Goal: Complete application form: Complete application form

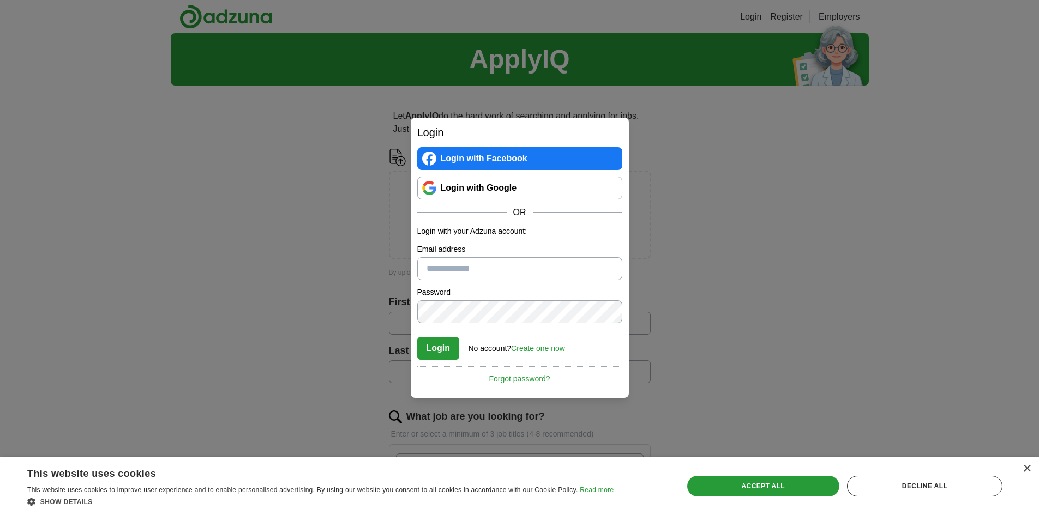
click at [508, 268] on input "Email address" at bounding box center [519, 268] width 205 height 23
click at [496, 182] on link "Login with Google" at bounding box center [519, 188] width 205 height 23
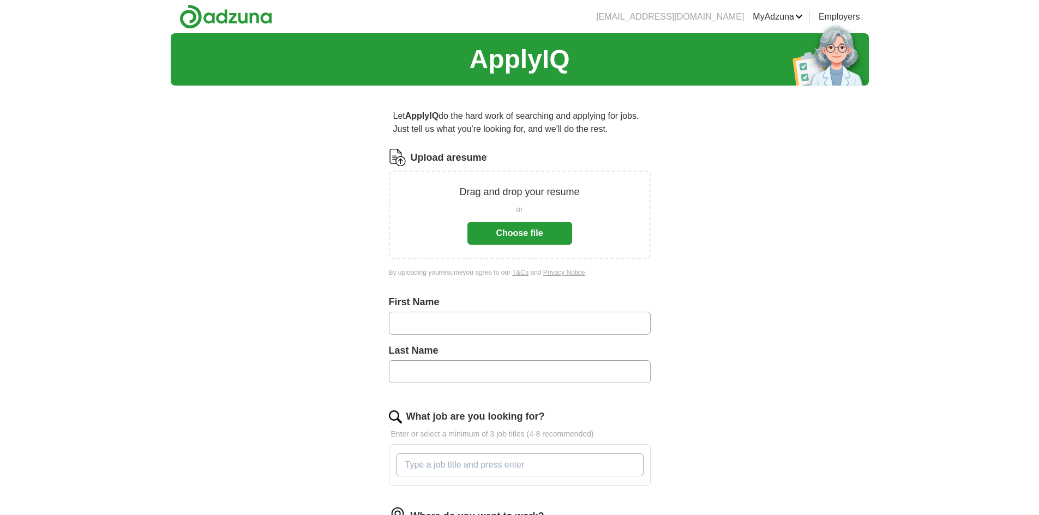
click at [588, 330] on input "text" at bounding box center [520, 323] width 262 height 23
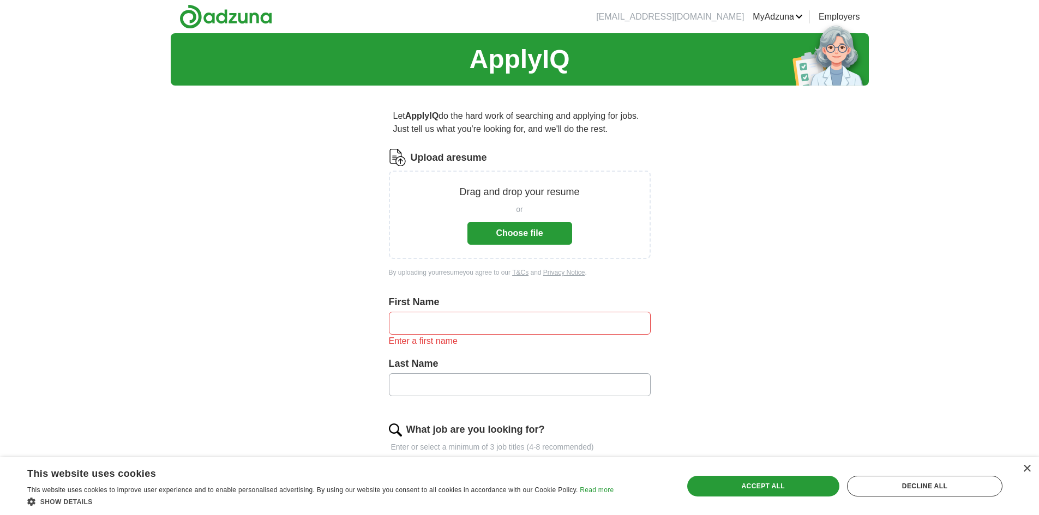
click at [525, 233] on button "Choose file" at bounding box center [519, 233] width 105 height 23
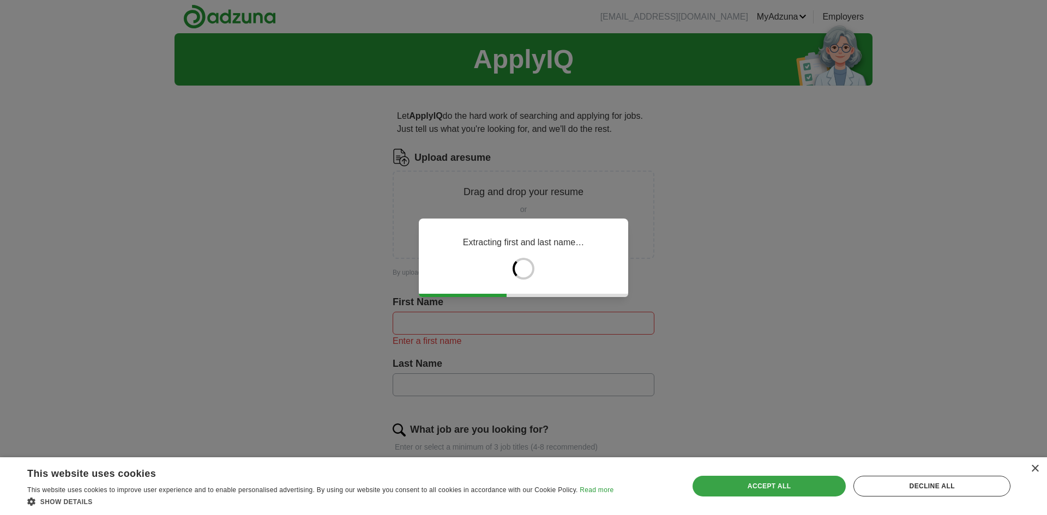
click at [789, 487] on div "Accept all" at bounding box center [769, 486] width 154 height 21
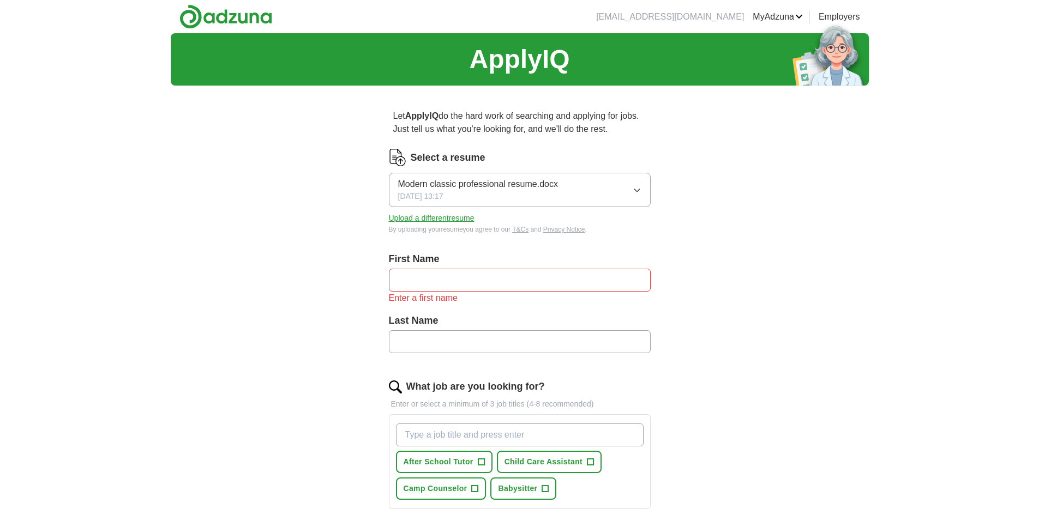
click at [493, 281] on input "text" at bounding box center [520, 280] width 262 height 23
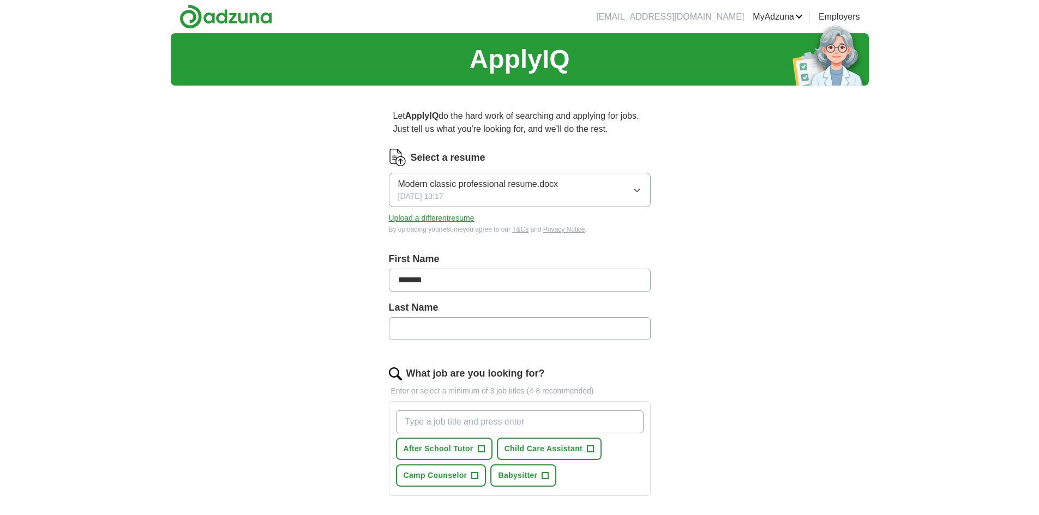
type input "*******"
click at [501, 331] on input "text" at bounding box center [520, 328] width 262 height 23
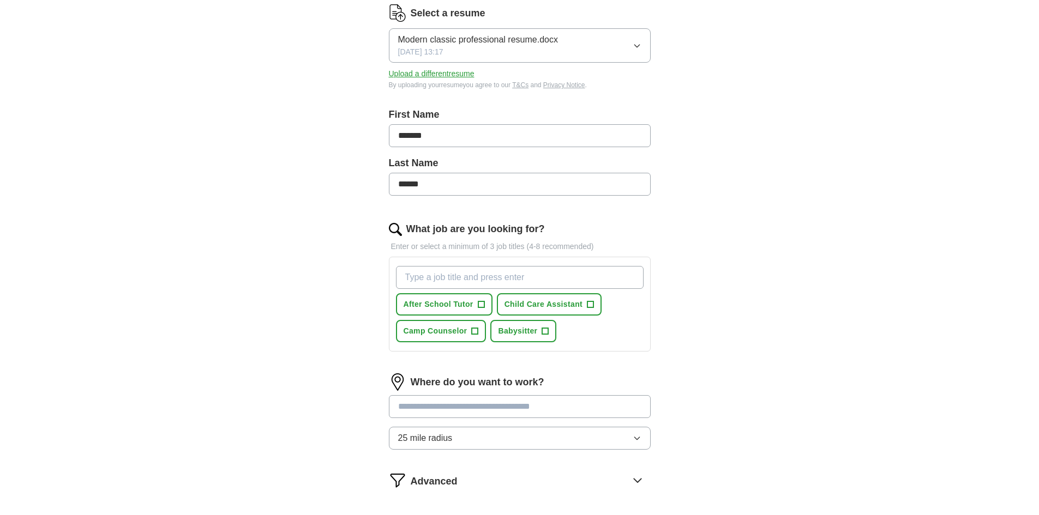
scroll to position [164, 0]
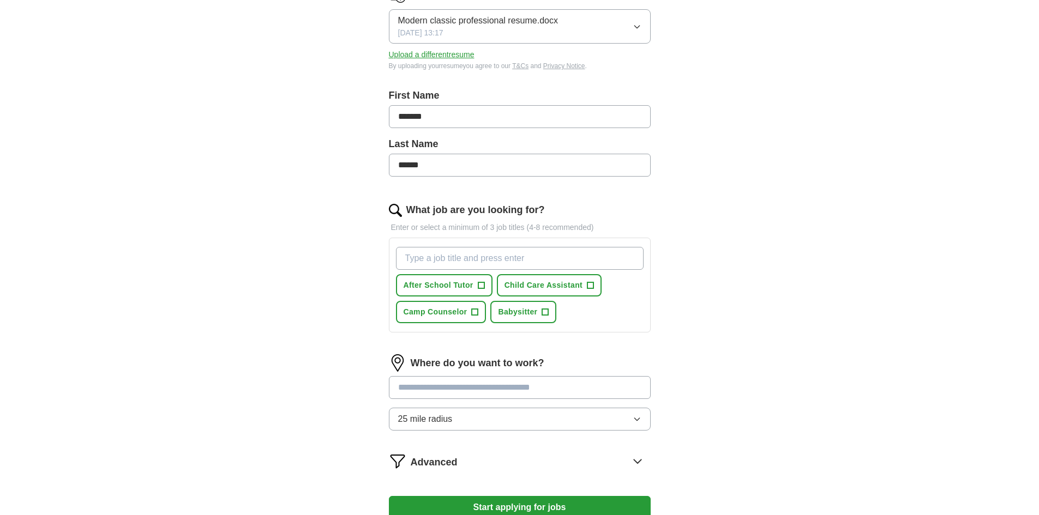
type input "******"
click at [480, 385] on input at bounding box center [520, 387] width 262 height 23
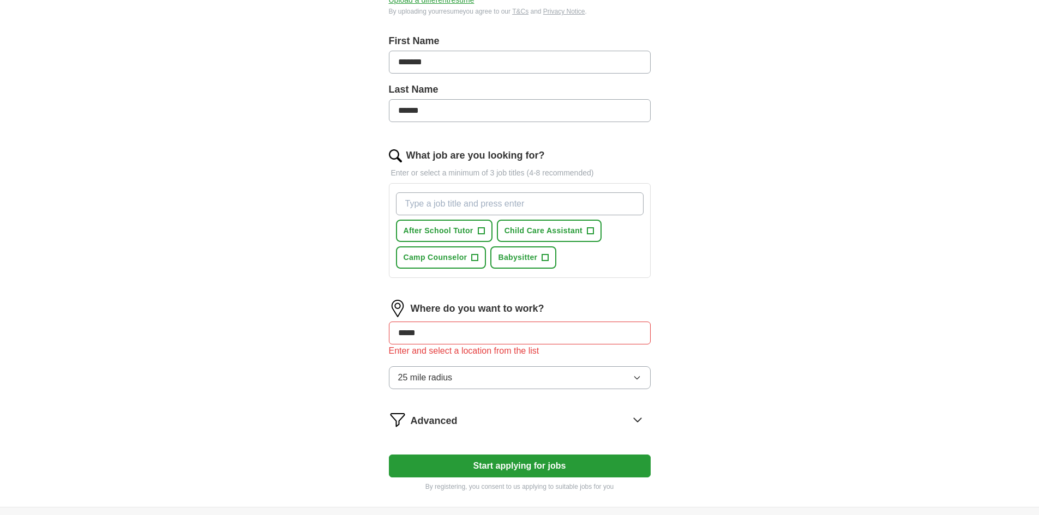
click at [807, 351] on div "ApplyIQ Let ApplyIQ do the hard work of searching and applying for jobs. Just t…" at bounding box center [520, 161] width 698 height 692
click at [485, 337] on input "*****" at bounding box center [520, 333] width 262 height 23
type input "*"
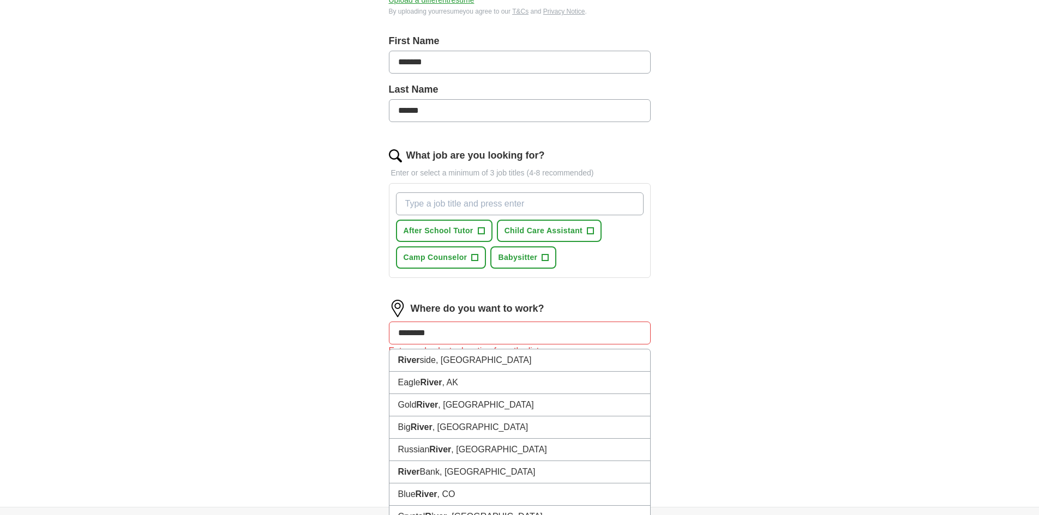
type input "*********"
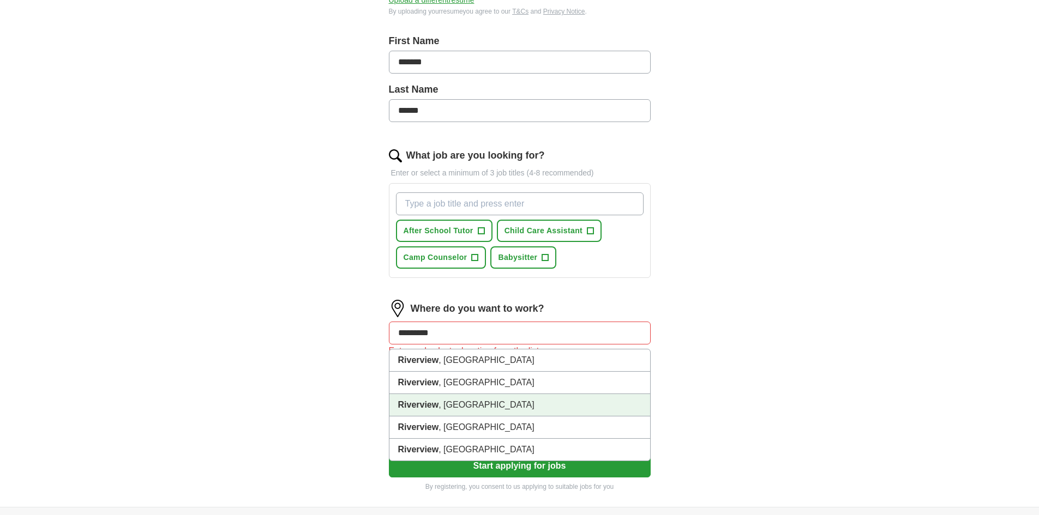
click at [522, 400] on li "Riverview , FL" at bounding box center [519, 405] width 261 height 22
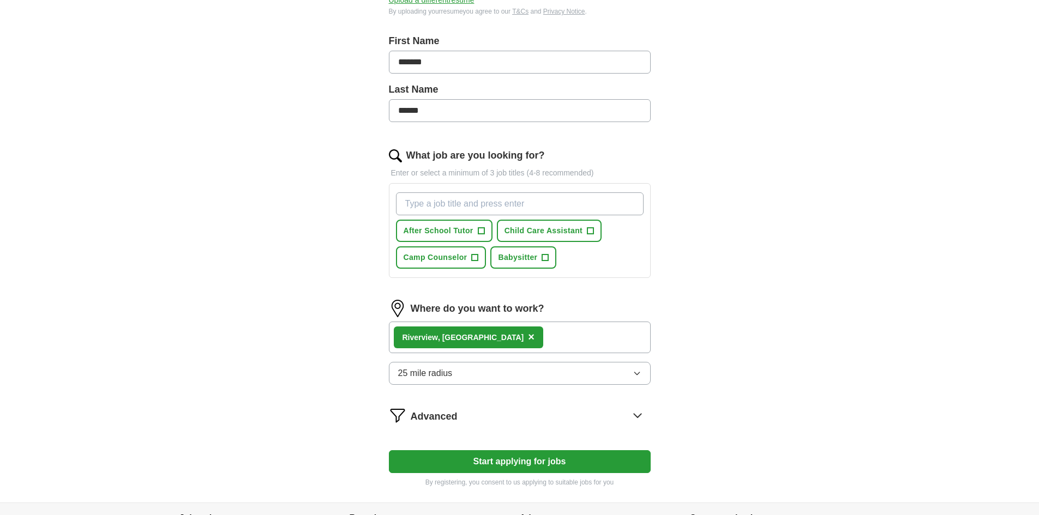
click at [726, 402] on div "ApplyIQ Let ApplyIQ do the hard work of searching and applying for jobs. Just t…" at bounding box center [520, 158] width 698 height 687
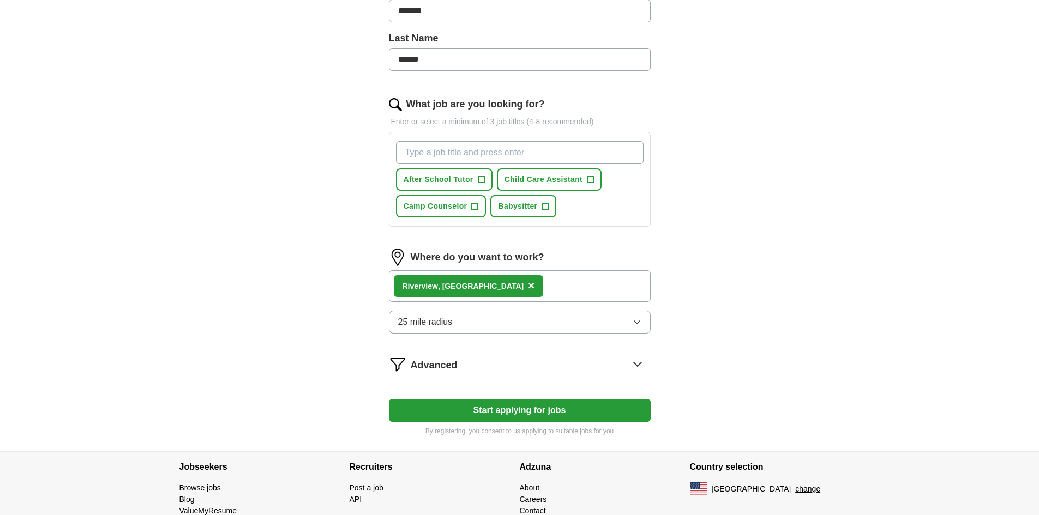
scroll to position [273, 0]
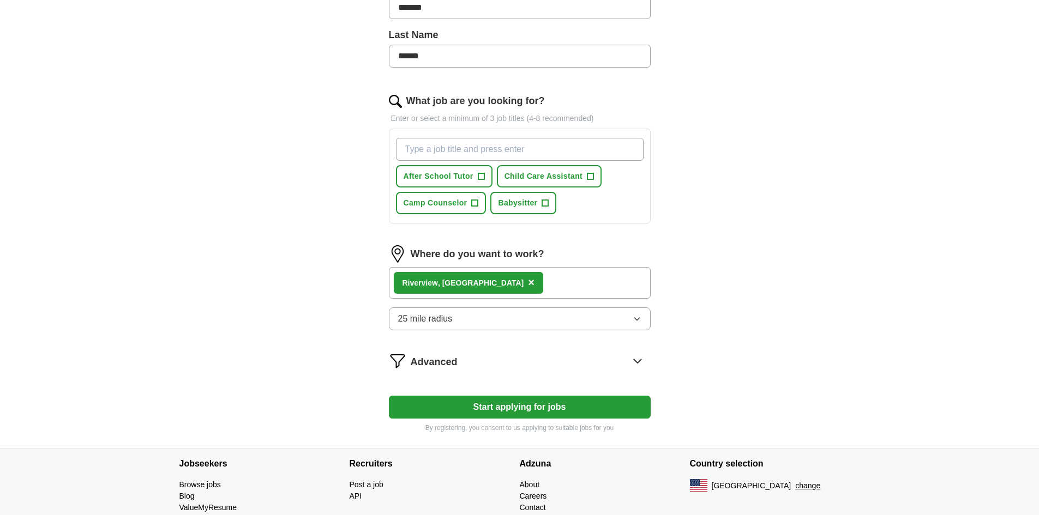
click at [577, 377] on form "Select a resume Modern classic professional resume.docx 08/16/2025, 13:17 Uploa…" at bounding box center [520, 154] width 262 height 557
click at [579, 363] on div "Advanced" at bounding box center [531, 360] width 240 height 17
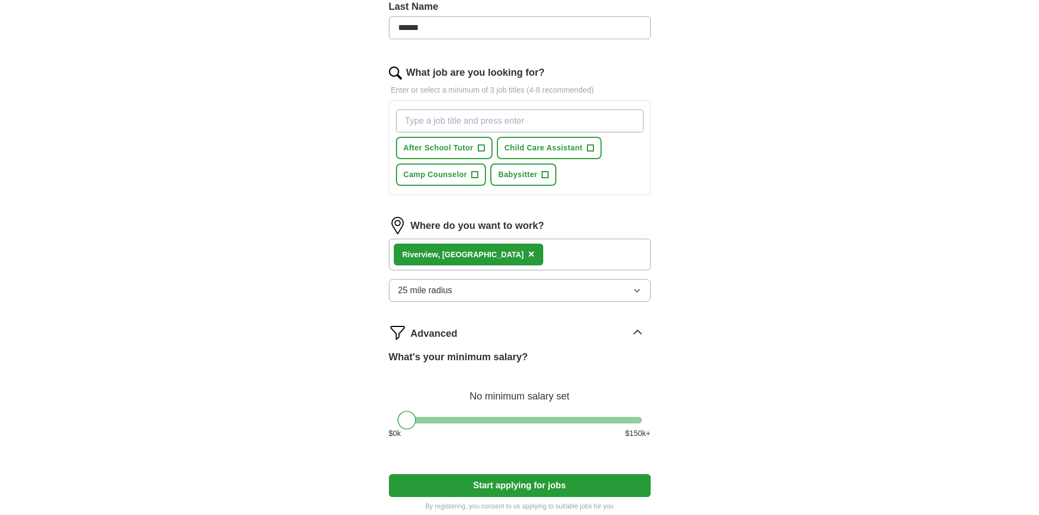
scroll to position [327, 0]
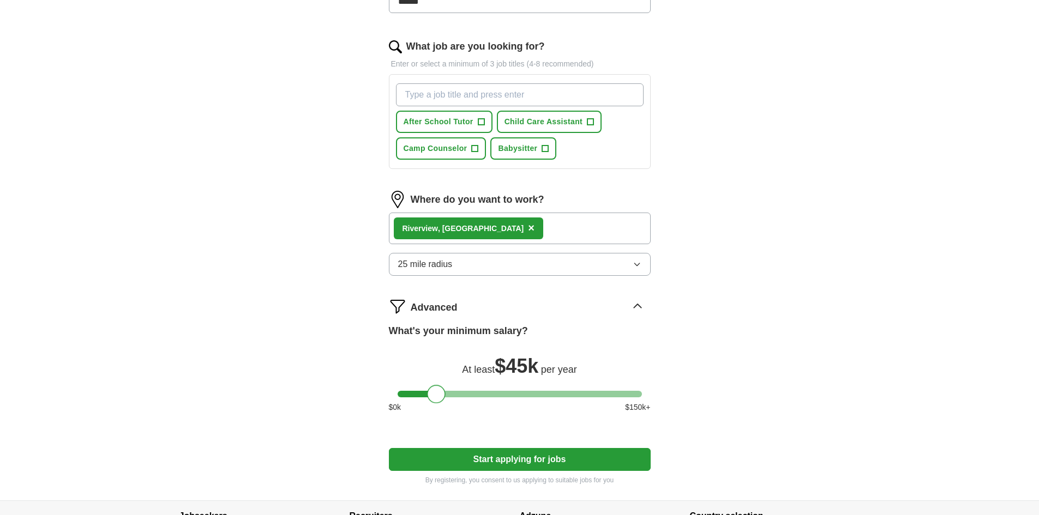
drag, startPoint x: 407, startPoint y: 393, endPoint x: 437, endPoint y: 388, distance: 30.5
click at [437, 388] on div at bounding box center [436, 394] width 19 height 19
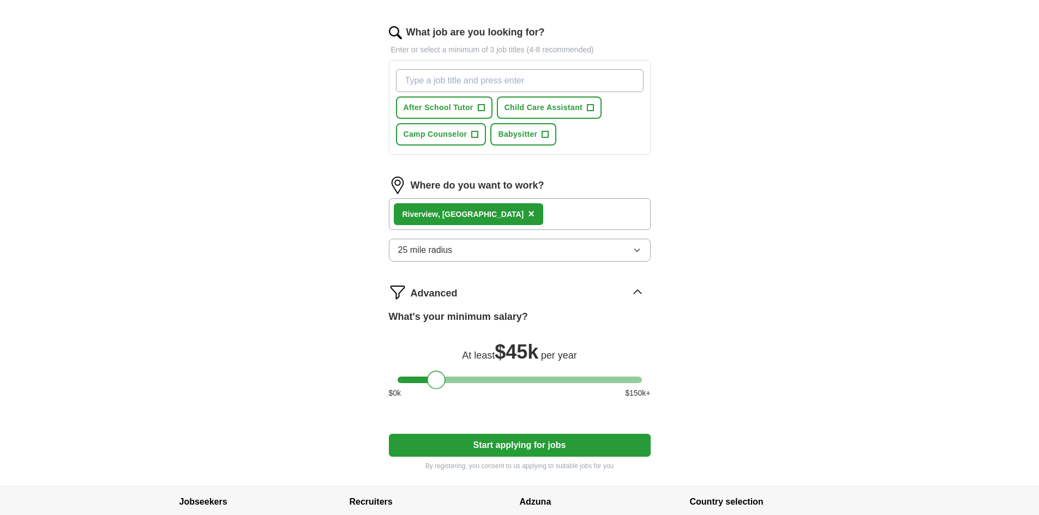
scroll to position [382, 0]
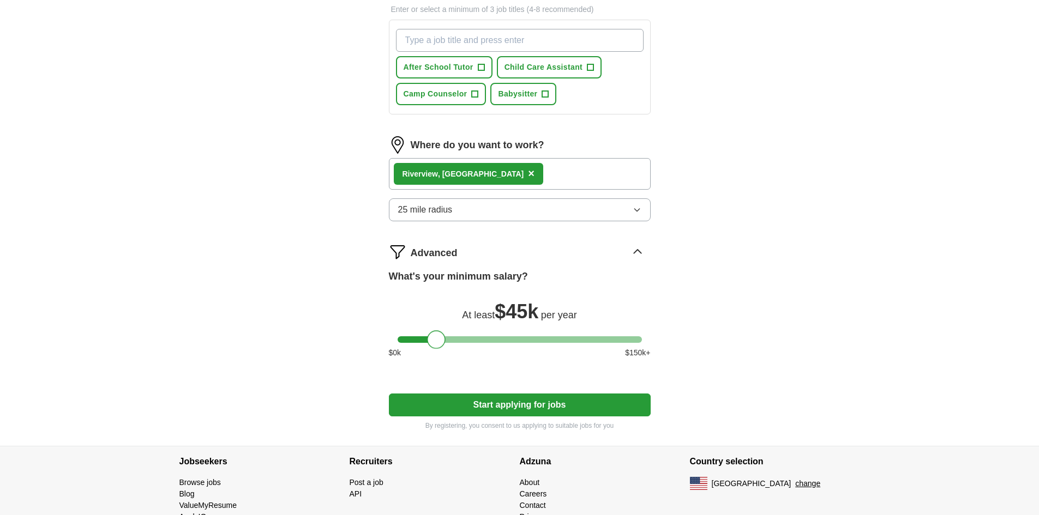
click at [459, 400] on button "Start applying for jobs" at bounding box center [520, 405] width 262 height 23
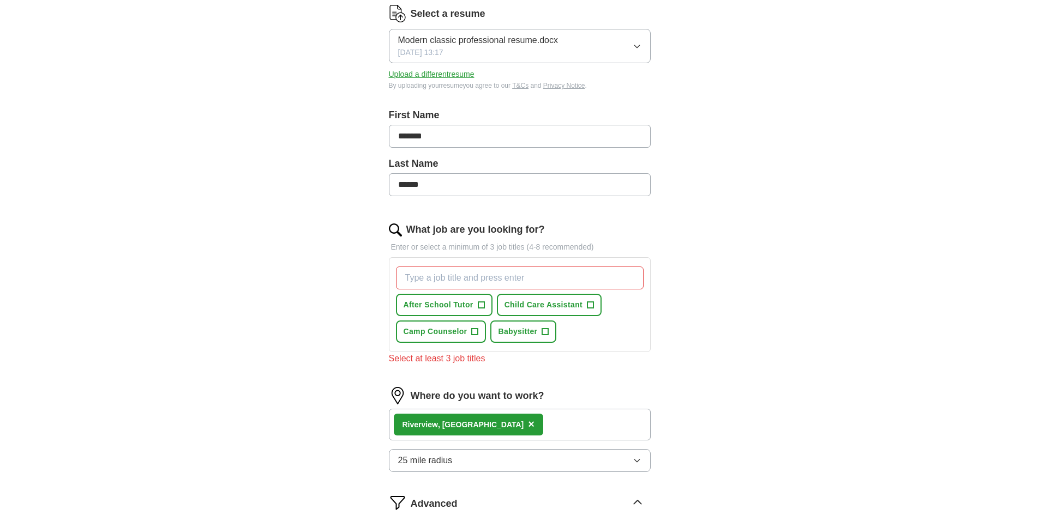
scroll to position [109, 0]
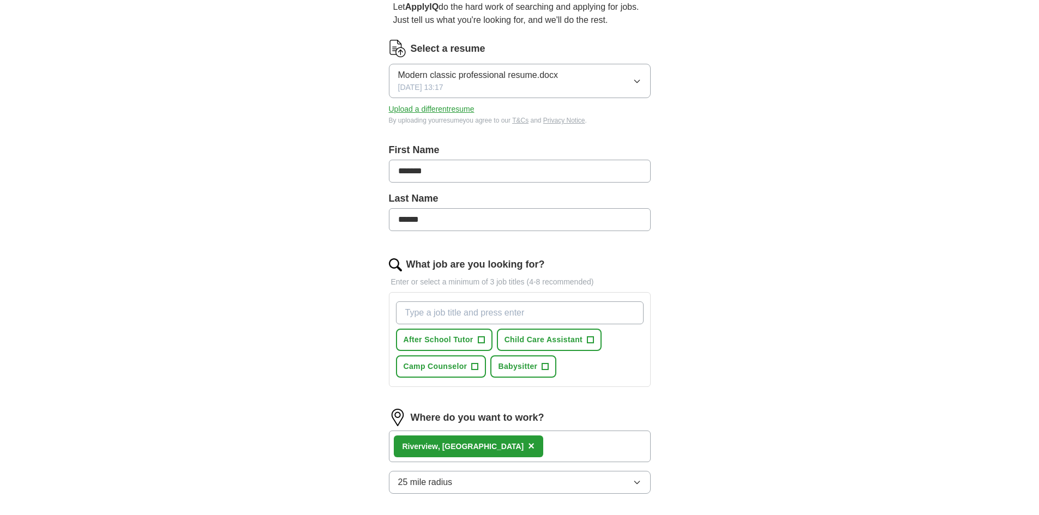
click at [490, 312] on input "What job are you looking for?" at bounding box center [520, 312] width 248 height 23
type input "r"
type input "resteraunt member"
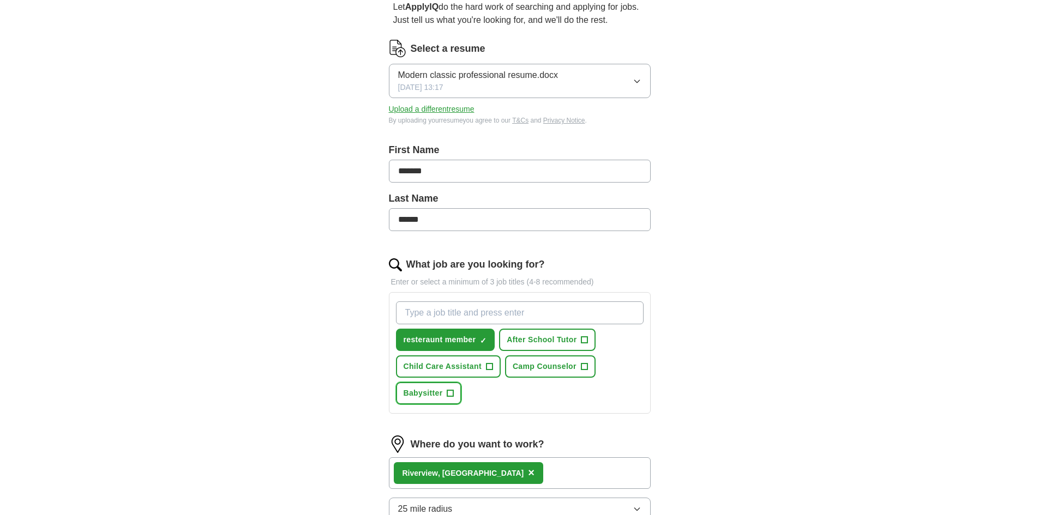
click at [448, 391] on span "+" at bounding box center [450, 393] width 7 height 9
click at [490, 312] on input "What job are you looking for?" at bounding box center [520, 312] width 248 height 23
type input "animal care"
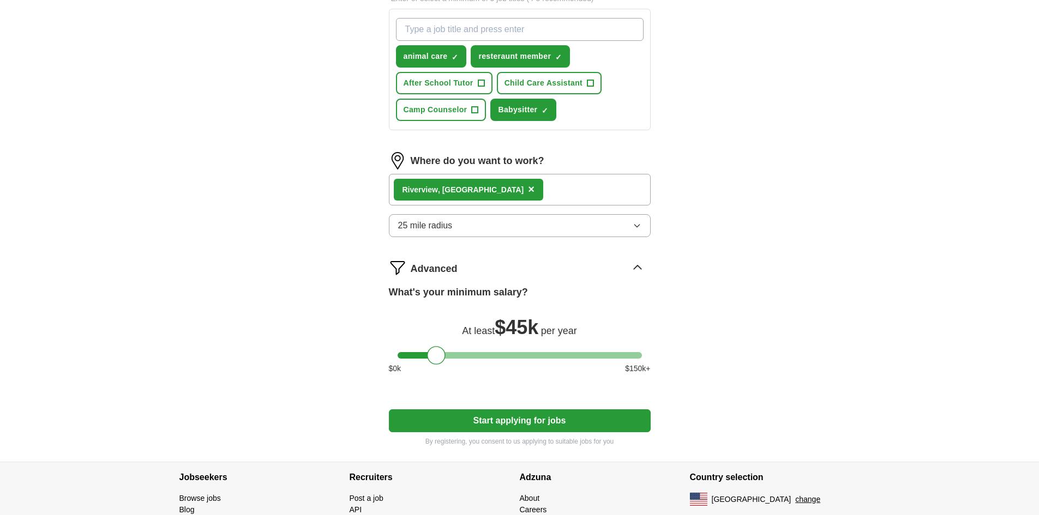
scroll to position [449, 0]
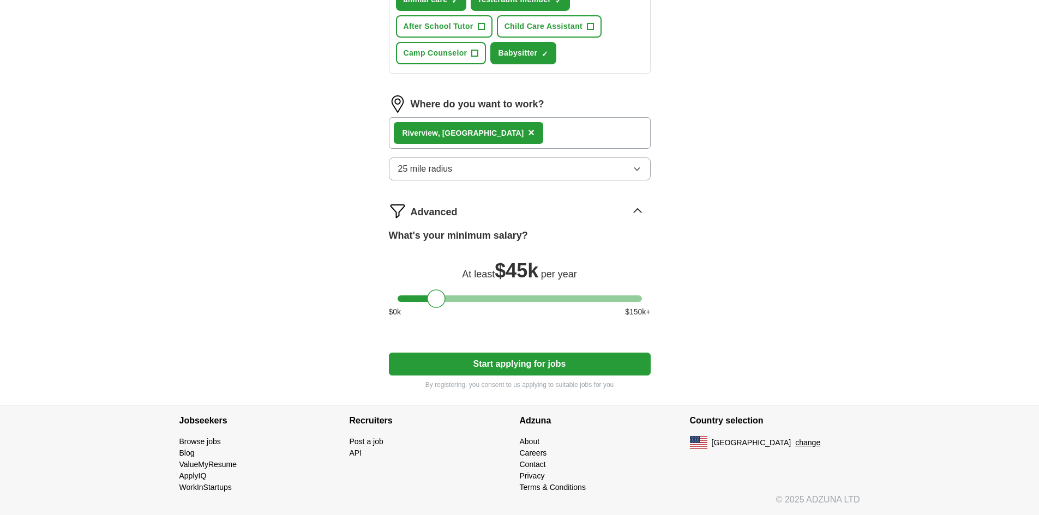
click at [516, 367] on button "Start applying for jobs" at bounding box center [520, 364] width 262 height 23
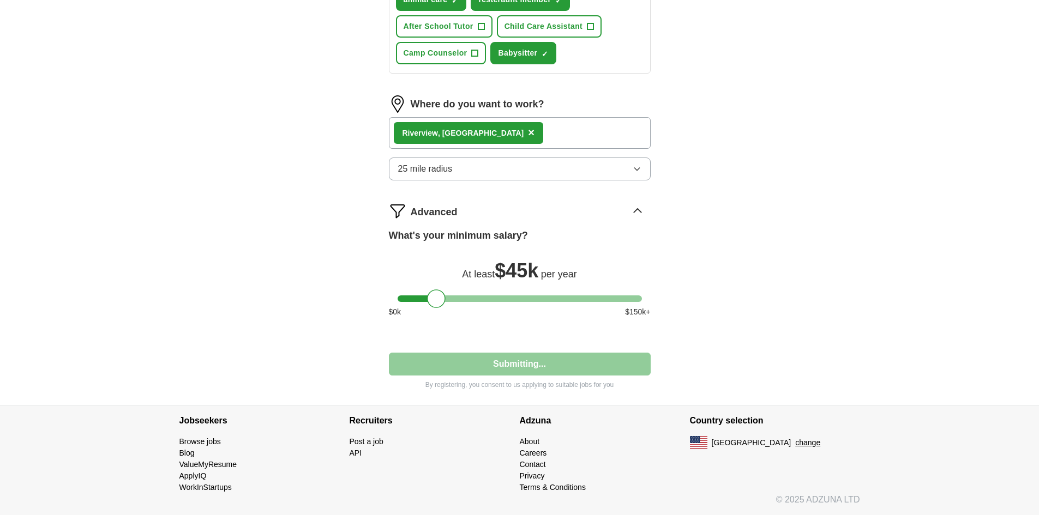
select select "**"
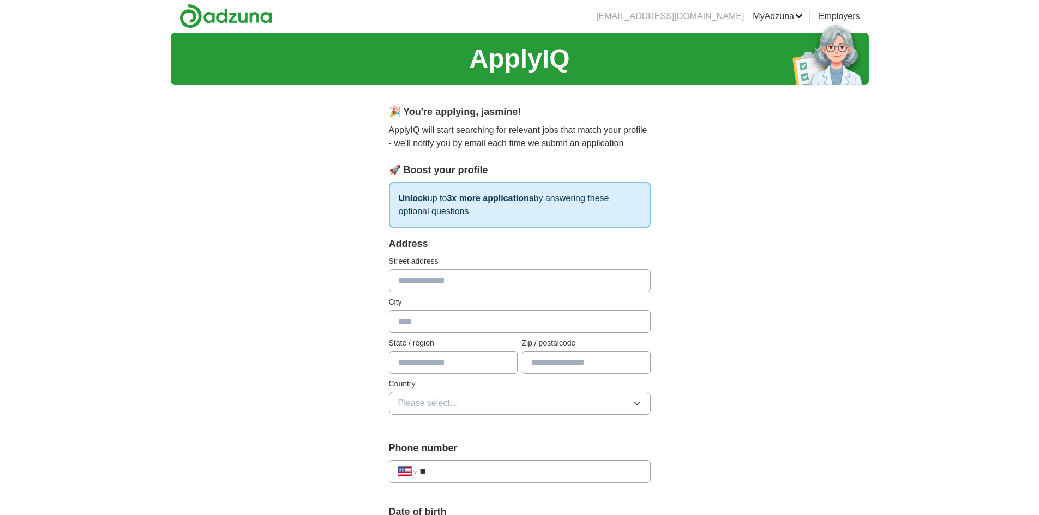
scroll to position [0, 0]
click at [487, 282] on input "text" at bounding box center [520, 281] width 262 height 23
type input "**********"
click at [514, 321] on input "text" at bounding box center [520, 322] width 262 height 23
type input "*********"
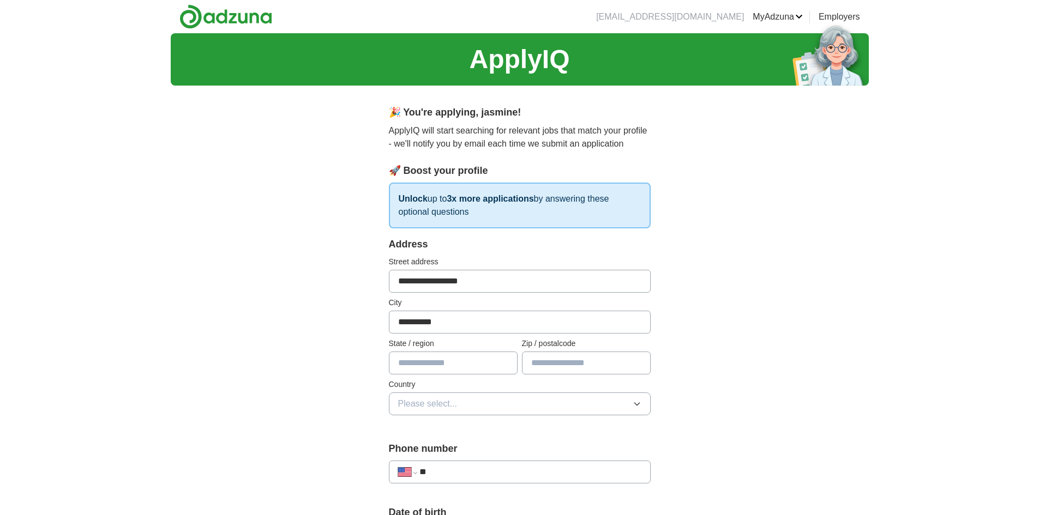
click at [468, 358] on input "text" at bounding box center [453, 363] width 129 height 23
type input "*******"
click at [565, 364] on input "text" at bounding box center [586, 363] width 129 height 23
type input "*****"
click at [488, 401] on button "Please select..." at bounding box center [520, 404] width 262 height 23
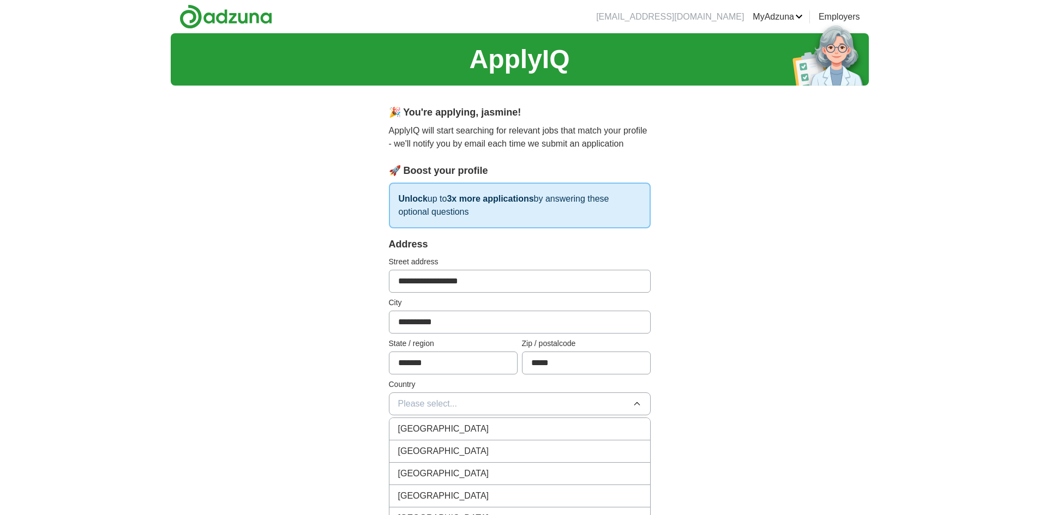
click at [462, 446] on div "United States" at bounding box center [519, 451] width 243 height 13
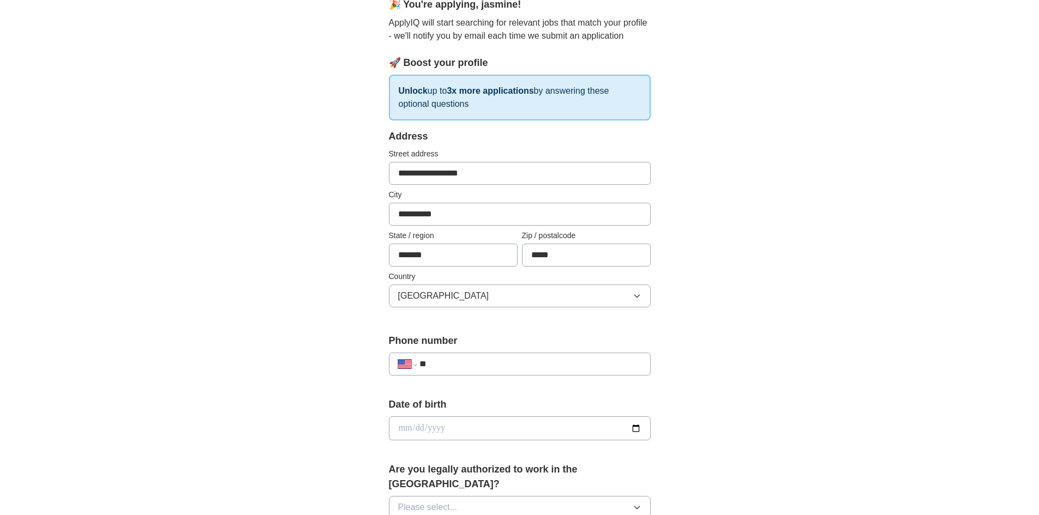
scroll to position [109, 0]
click at [498, 353] on div "**********" at bounding box center [520, 363] width 262 height 23
click at [498, 361] on input "**" at bounding box center [529, 363] width 221 height 13
type input "**********"
click at [469, 423] on input "date" at bounding box center [520, 427] width 262 height 24
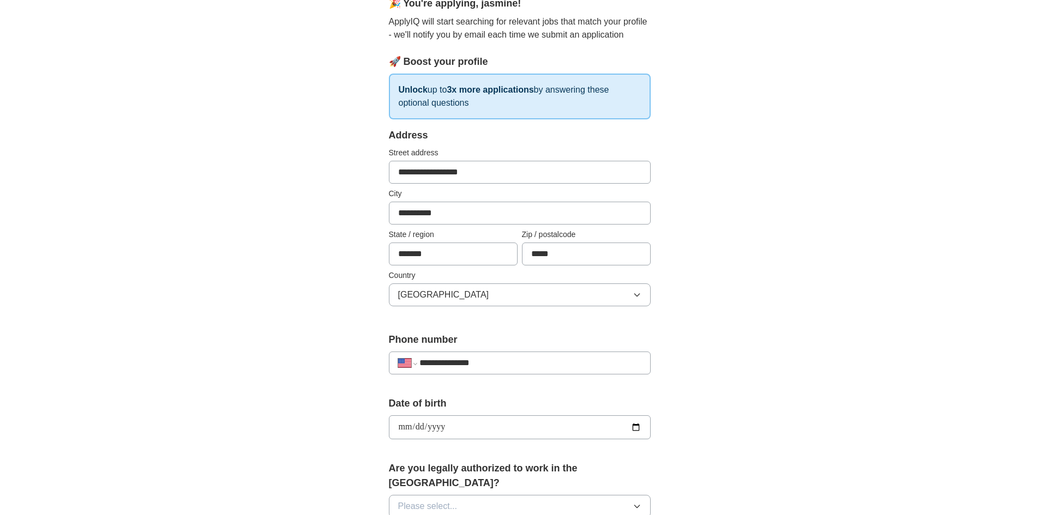
type input "**********"
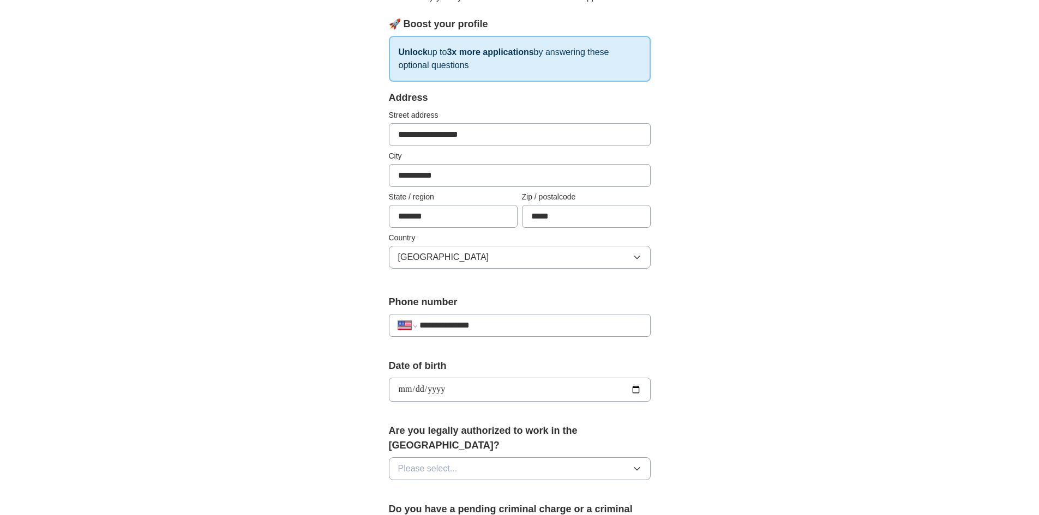
scroll to position [164, 0]
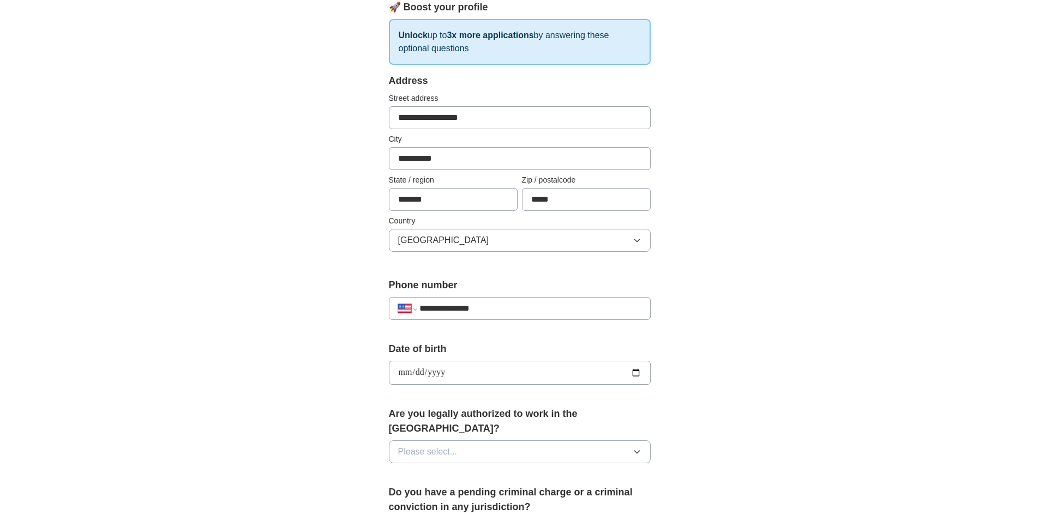
click at [484, 440] on button "Please select..." at bounding box center [520, 451] width 262 height 23
click at [456, 470] on div "Yes" at bounding box center [519, 476] width 243 height 13
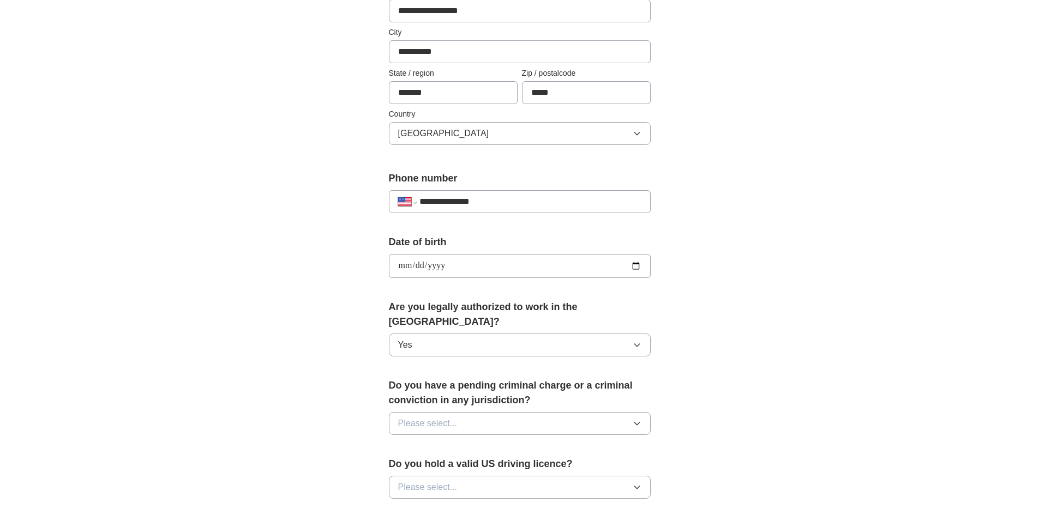
scroll to position [273, 0]
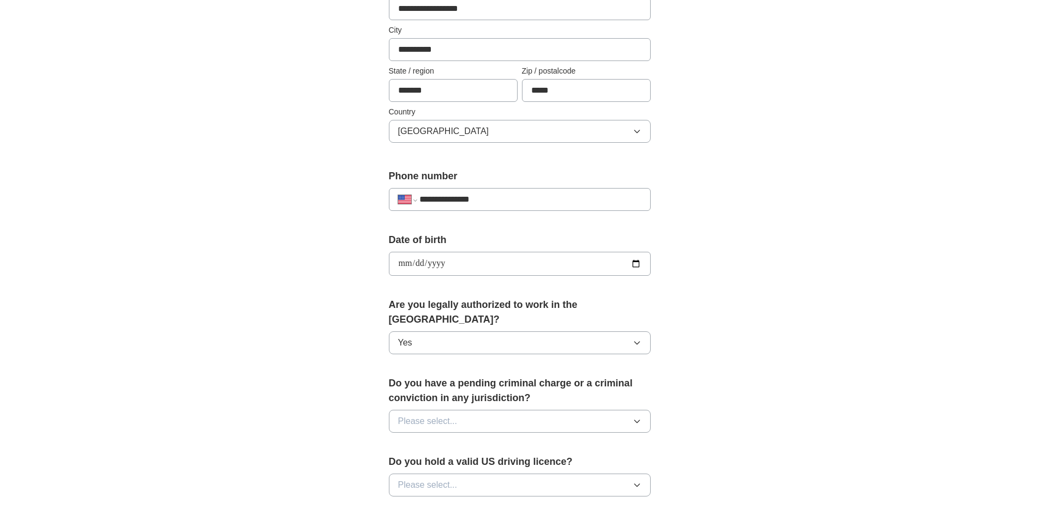
click at [454, 415] on span "Please select..." at bounding box center [427, 421] width 59 height 13
drag, startPoint x: 442, startPoint y: 448, endPoint x: 437, endPoint y: 460, distance: 13.2
click at [437, 462] on div "No" at bounding box center [519, 468] width 243 height 13
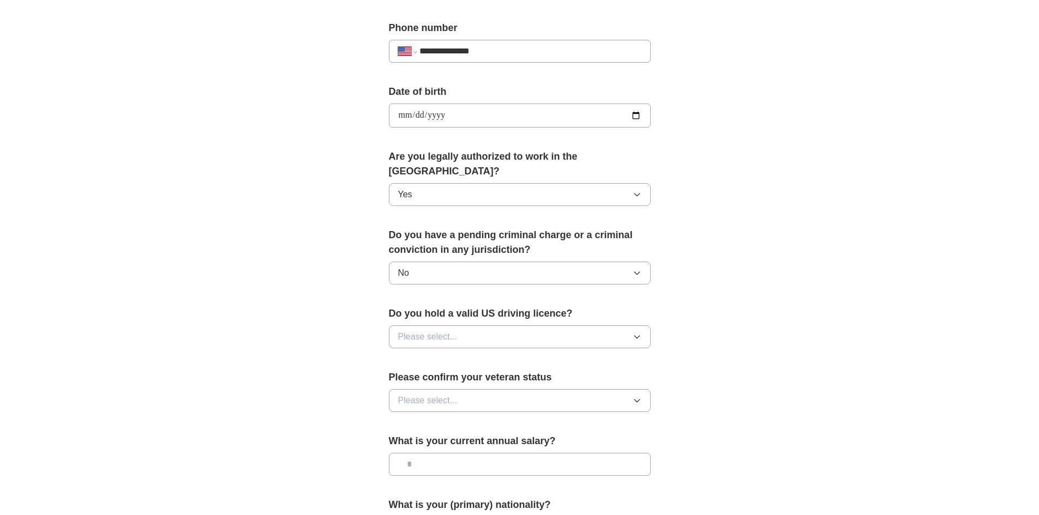
scroll to position [436, 0]
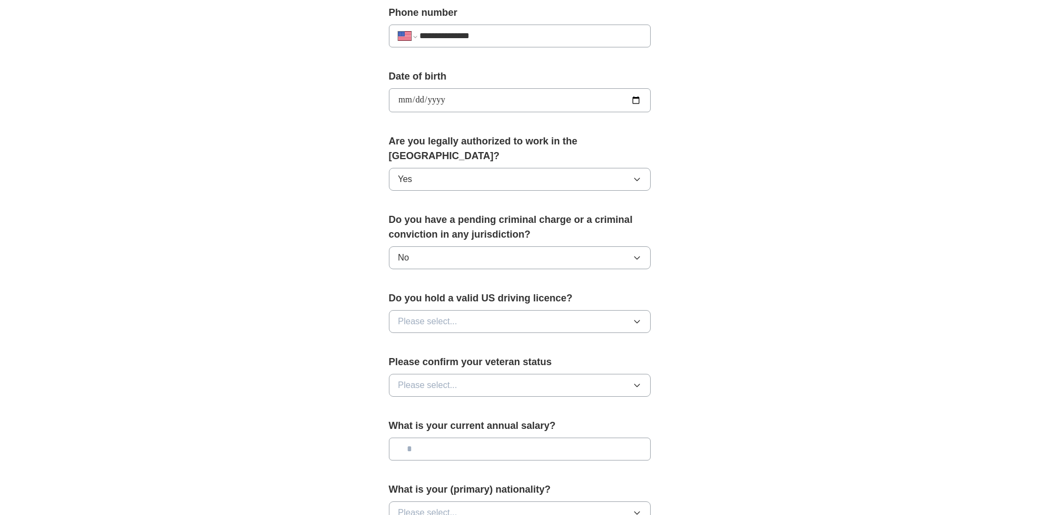
click at [505, 310] on button "Please select..." at bounding box center [520, 321] width 262 height 23
click at [470, 358] on li "No" at bounding box center [519, 369] width 261 height 22
click at [526, 374] on button "Please select..." at bounding box center [520, 385] width 262 height 23
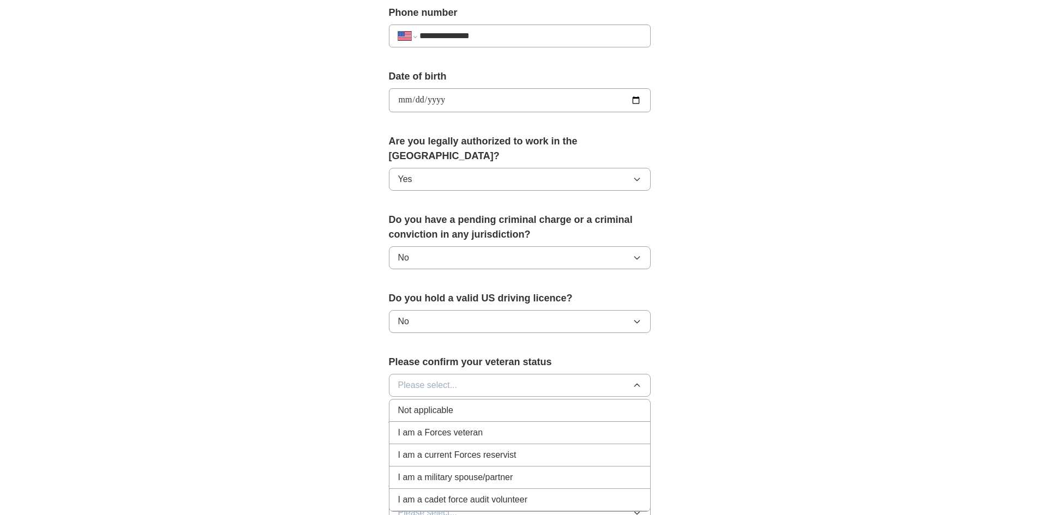
click at [482, 404] on div "Not applicable" at bounding box center [519, 410] width 243 height 13
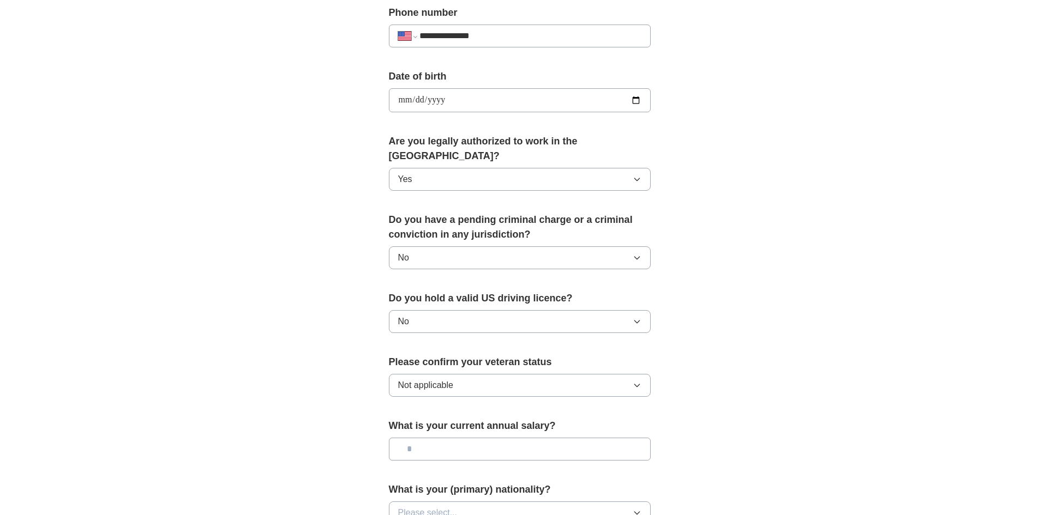
click at [490, 374] on button "Not applicable" at bounding box center [520, 385] width 262 height 23
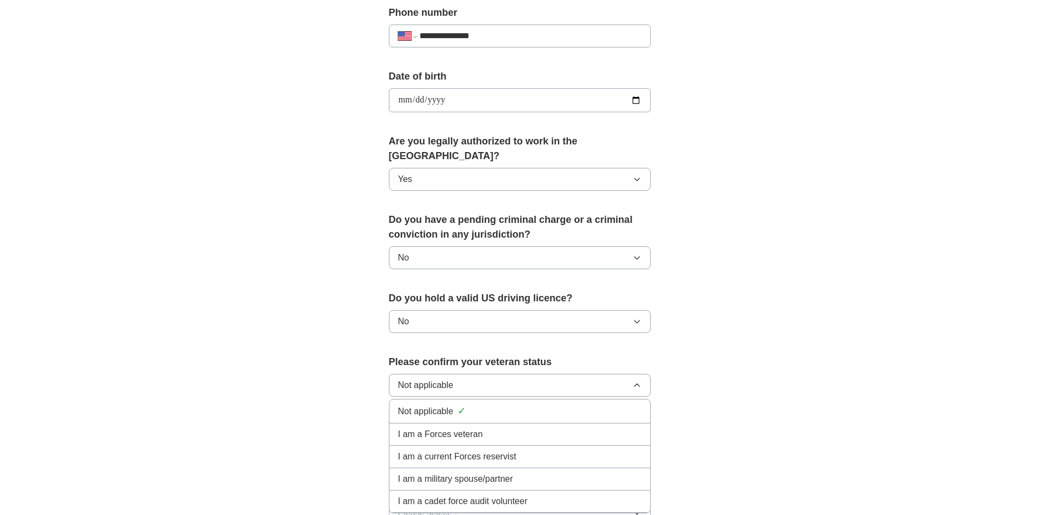
click at [490, 374] on button "Not applicable" at bounding box center [520, 385] width 262 height 23
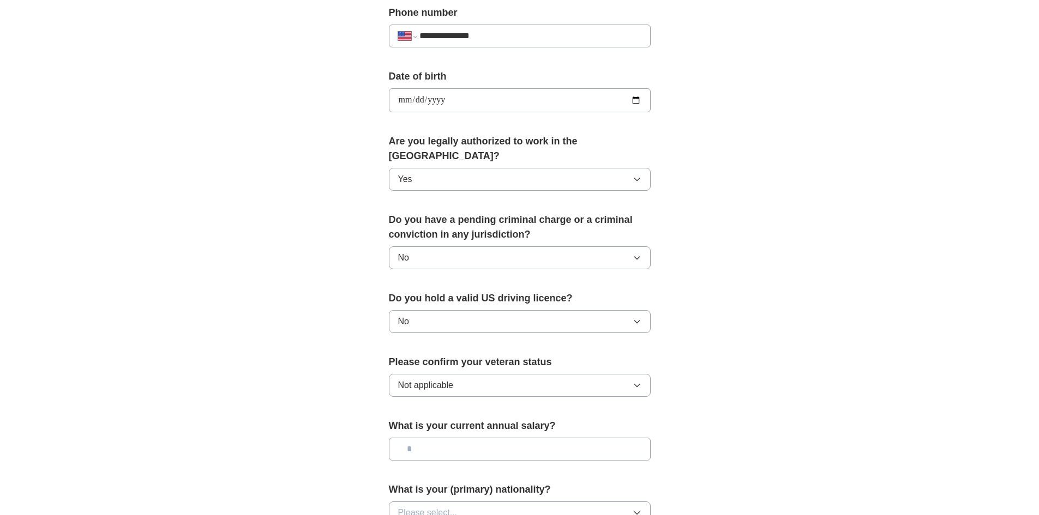
scroll to position [545, 0]
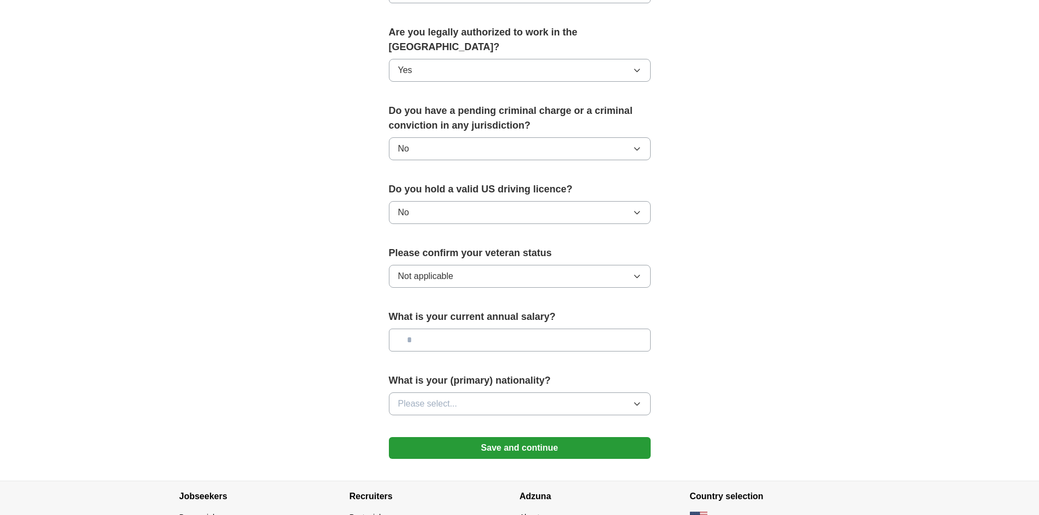
click at [500, 329] on input "text" at bounding box center [520, 340] width 262 height 23
type input "**"
click at [448, 397] on span "Please select..." at bounding box center [427, 403] width 59 height 13
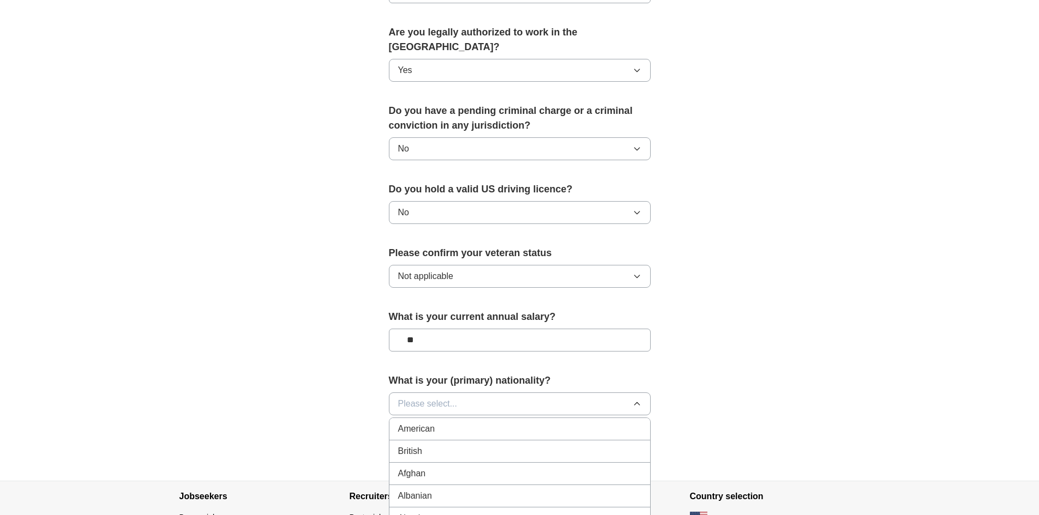
click at [447, 423] on div "American" at bounding box center [519, 429] width 243 height 13
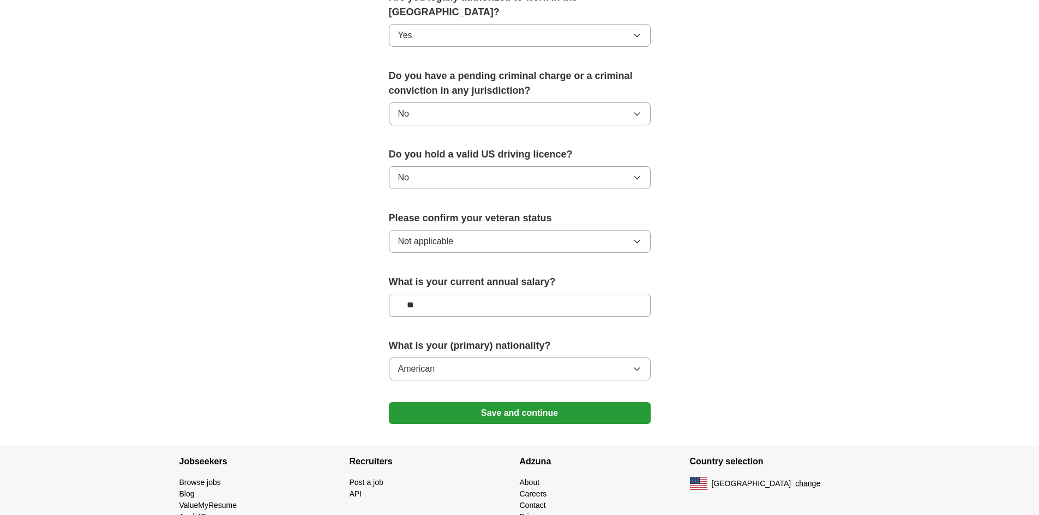
scroll to position [600, 0]
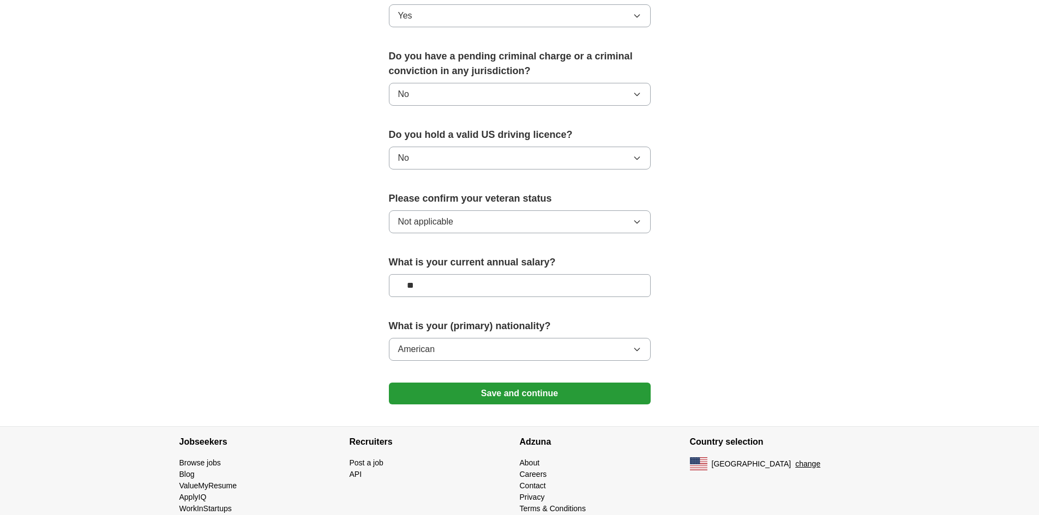
click at [578, 383] on button "Save and continue" at bounding box center [520, 394] width 262 height 22
